Goal: Find contact information: Find contact information

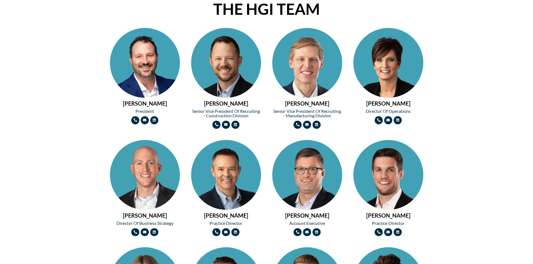
scroll to position [252, 0]
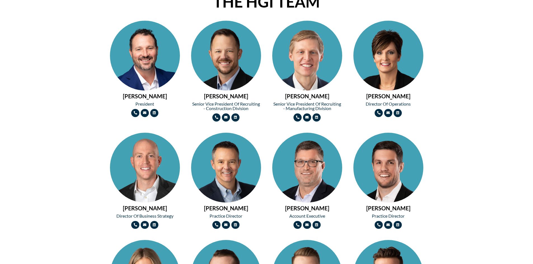
click at [152, 61] on img at bounding box center [145, 73] width 70 height 105
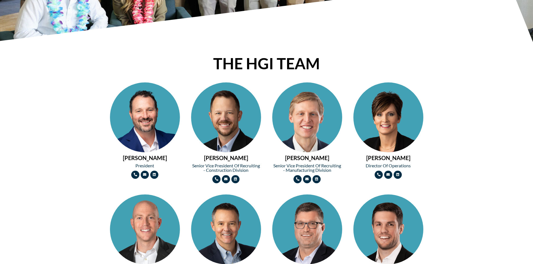
scroll to position [196, 0]
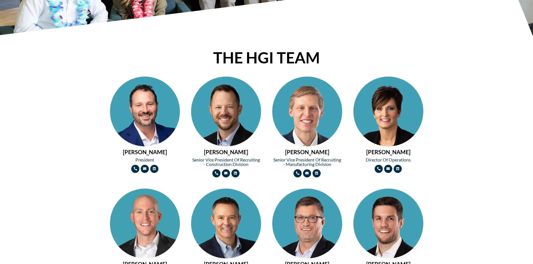
drag, startPoint x: 141, startPoint y: 123, endPoint x: 144, endPoint y: 123, distance: 3.4
click at [141, 123] on img at bounding box center [145, 129] width 70 height 105
